Goal: Task Accomplishment & Management: Complete application form

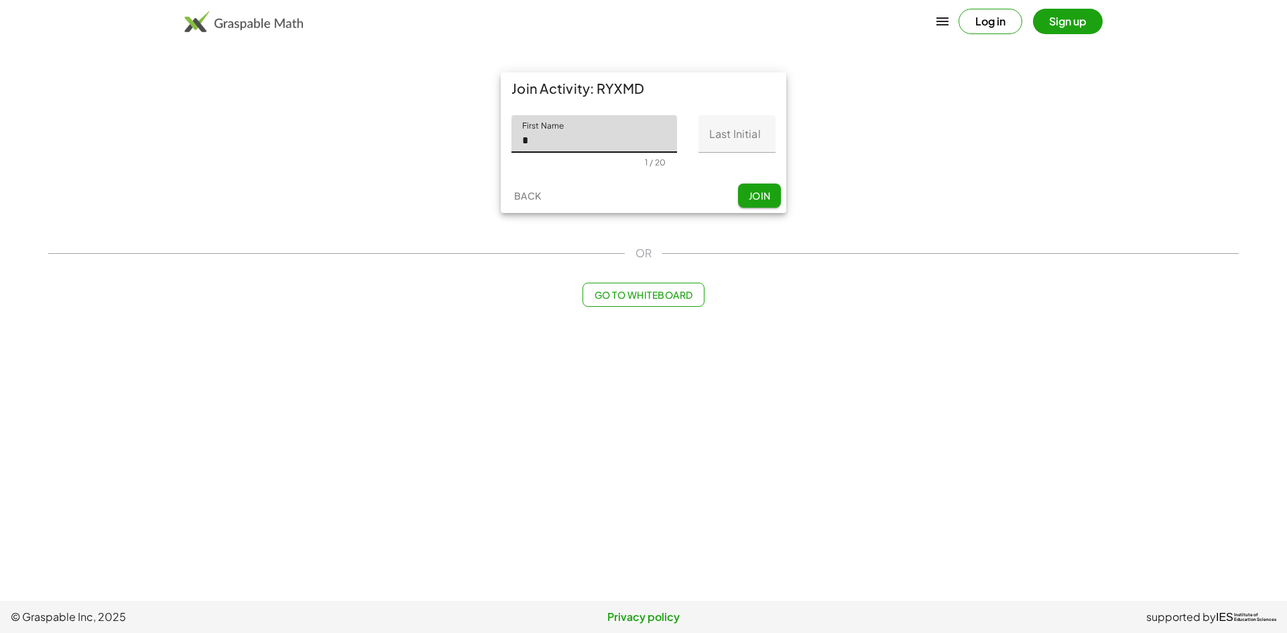
type input "**********"
click at [728, 129] on input "Last Initial" at bounding box center [736, 134] width 77 height 38
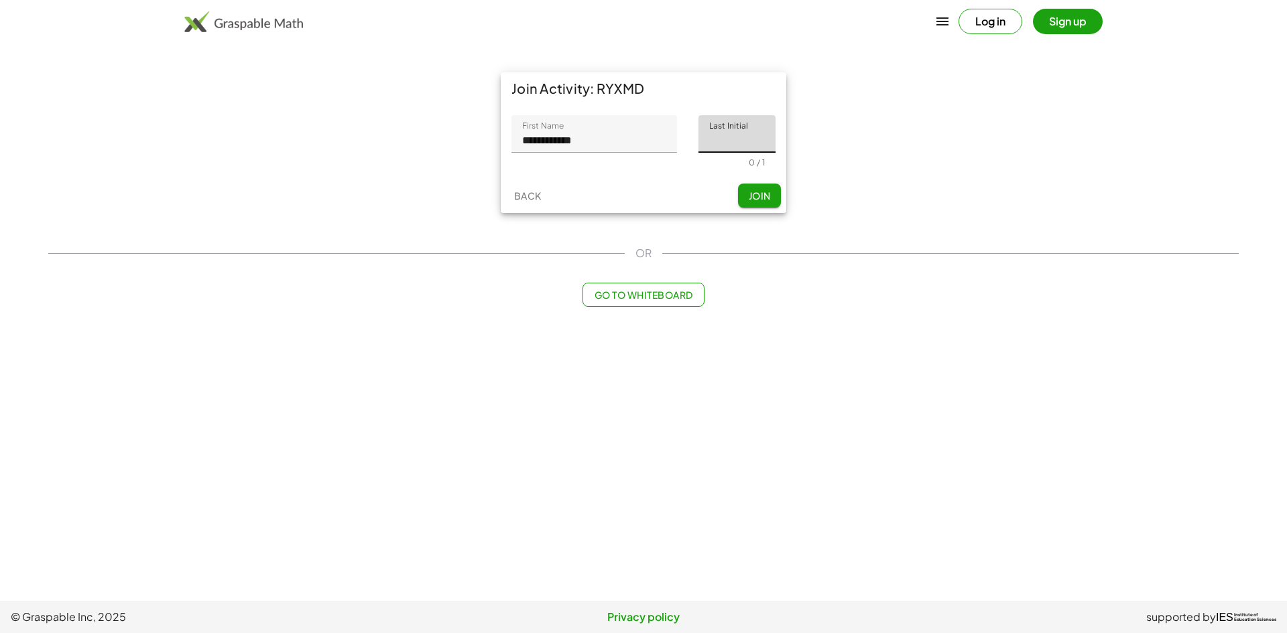
type input "*"
click at [752, 201] on span "Join" at bounding box center [759, 196] width 22 height 12
